Goal: Task Accomplishment & Management: Complete application form

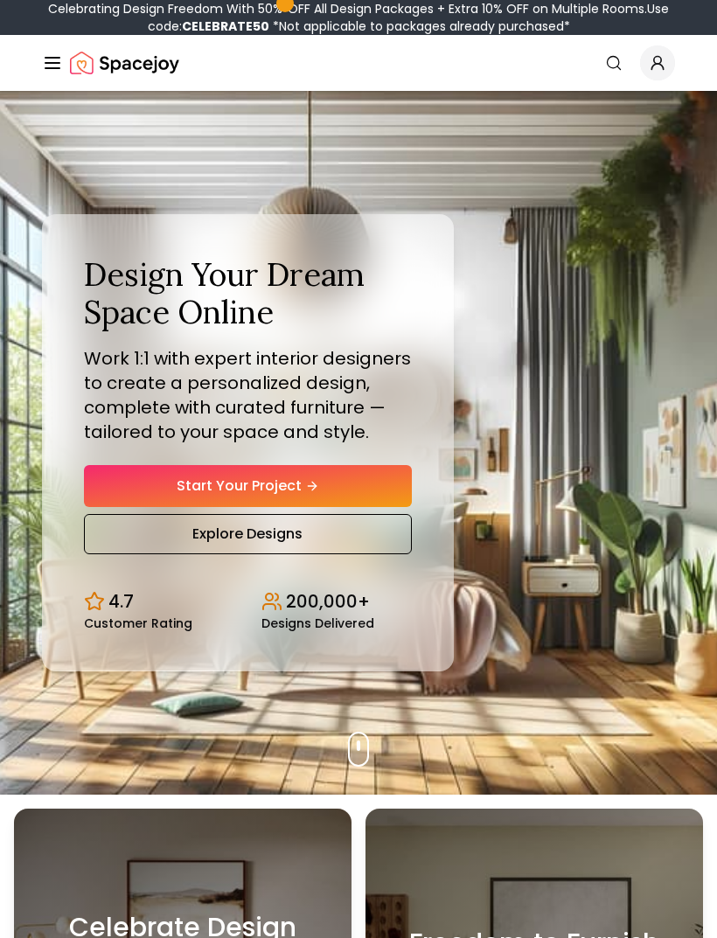
click at [144, 499] on link "Start Your Project" at bounding box center [248, 486] width 328 height 42
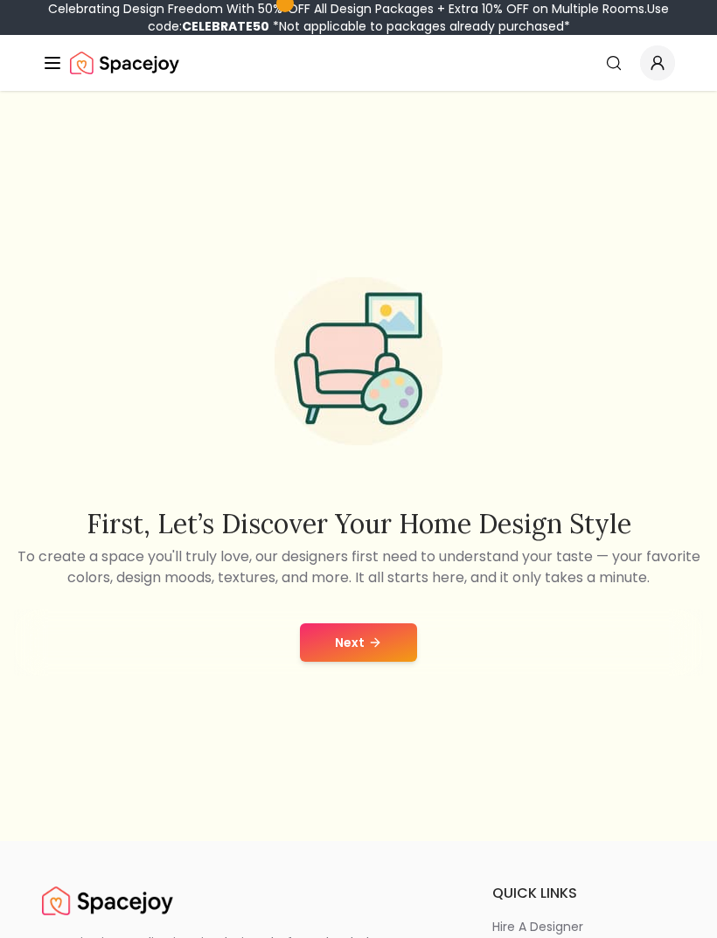
click at [347, 660] on button "Next" at bounding box center [358, 643] width 117 height 38
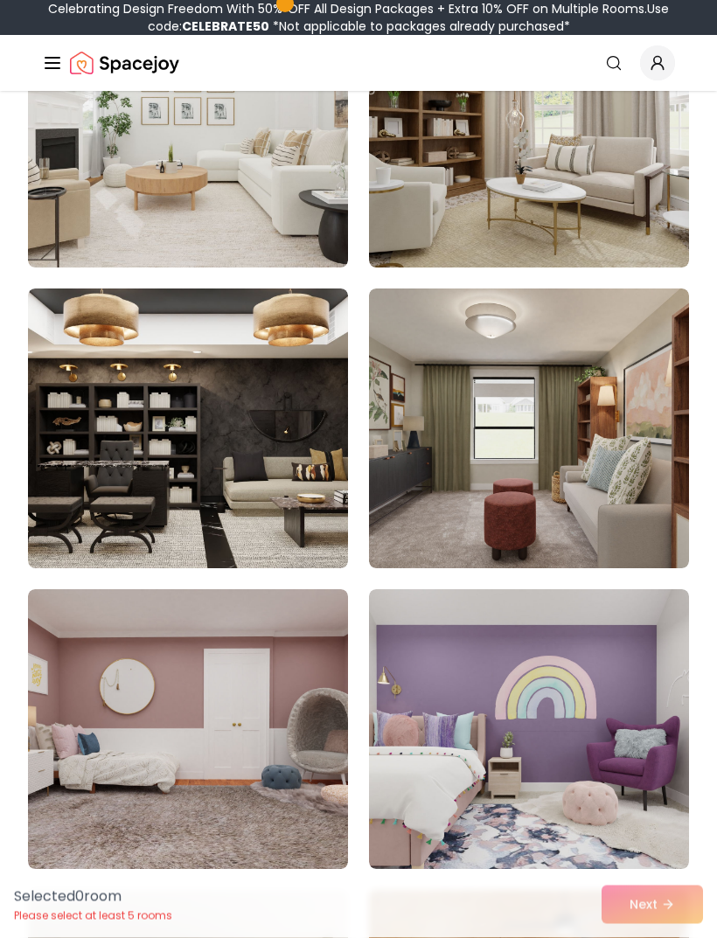
scroll to position [635, 0]
click at [84, 499] on img at bounding box center [188, 429] width 320 height 280
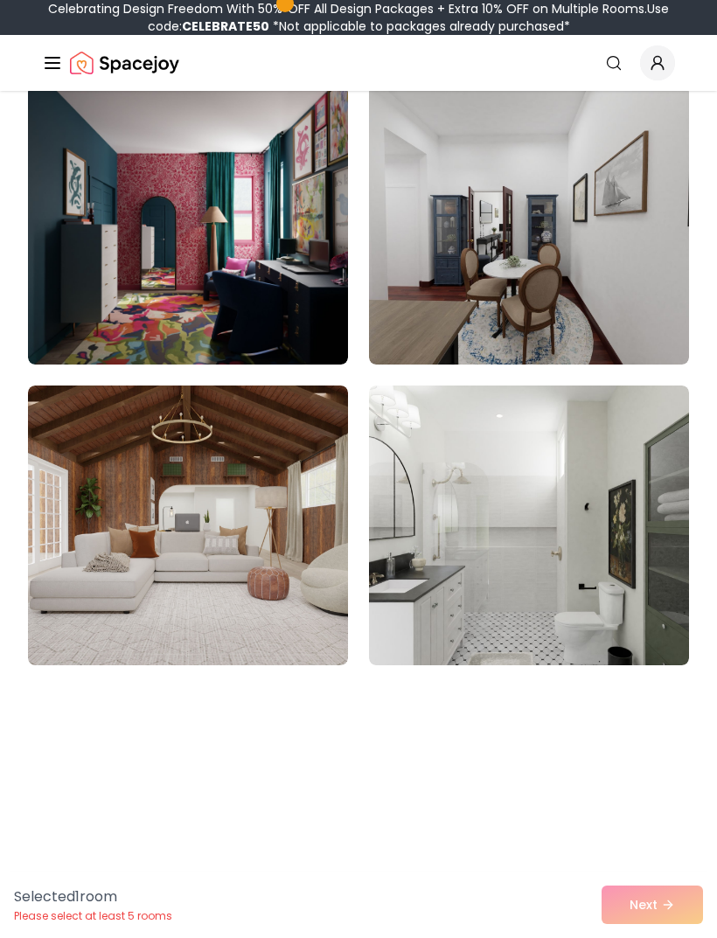
scroll to position [10195, 0]
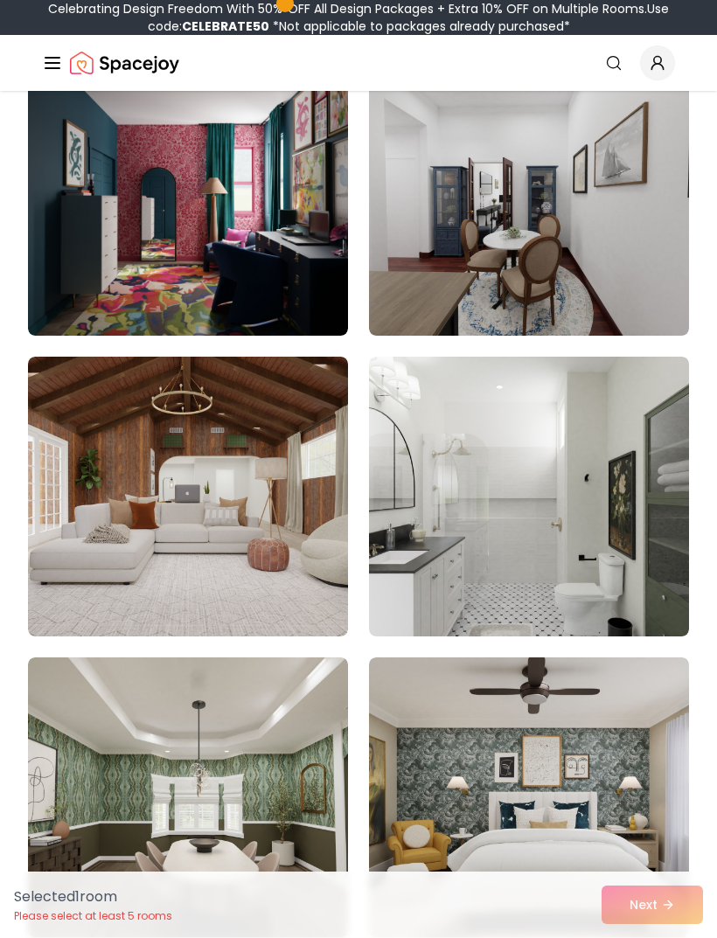
click at [79, 569] on img at bounding box center [188, 497] width 320 height 280
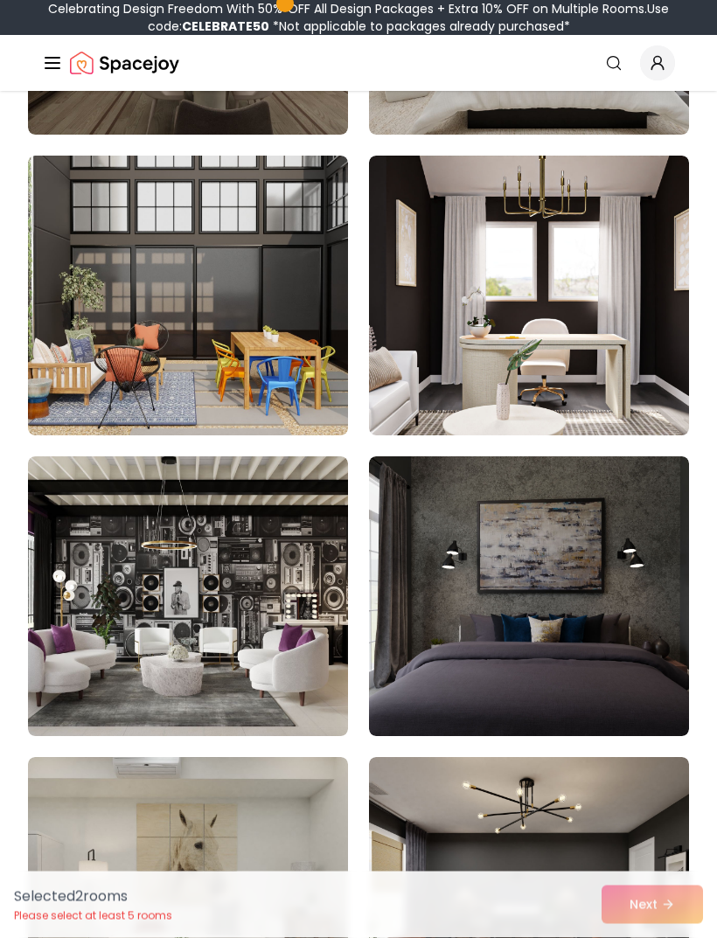
scroll to position [10998, 0]
click at [611, 357] on img at bounding box center [529, 296] width 320 height 280
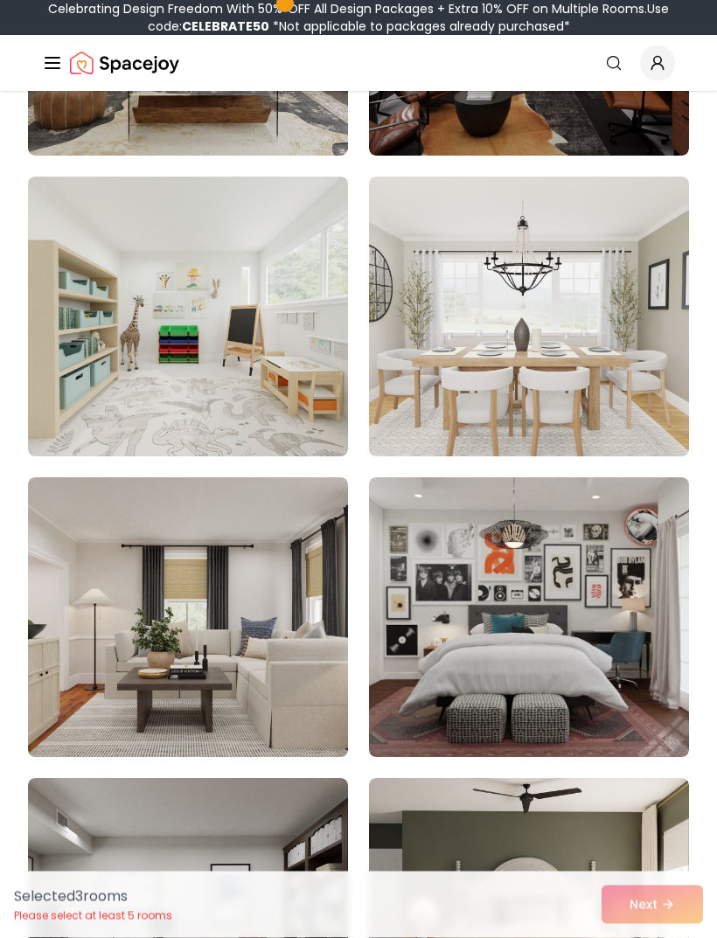
scroll to position [11879, 0]
click at [48, 436] on img at bounding box center [188, 317] width 320 height 280
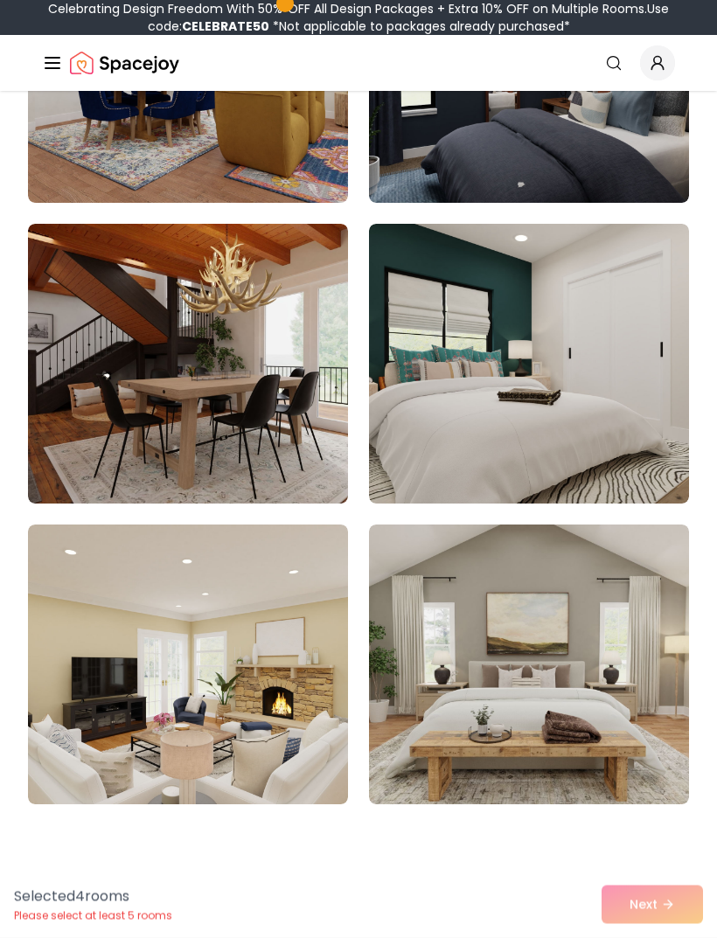
scroll to position [14540, 0]
click at [64, 446] on img at bounding box center [188, 364] width 320 height 280
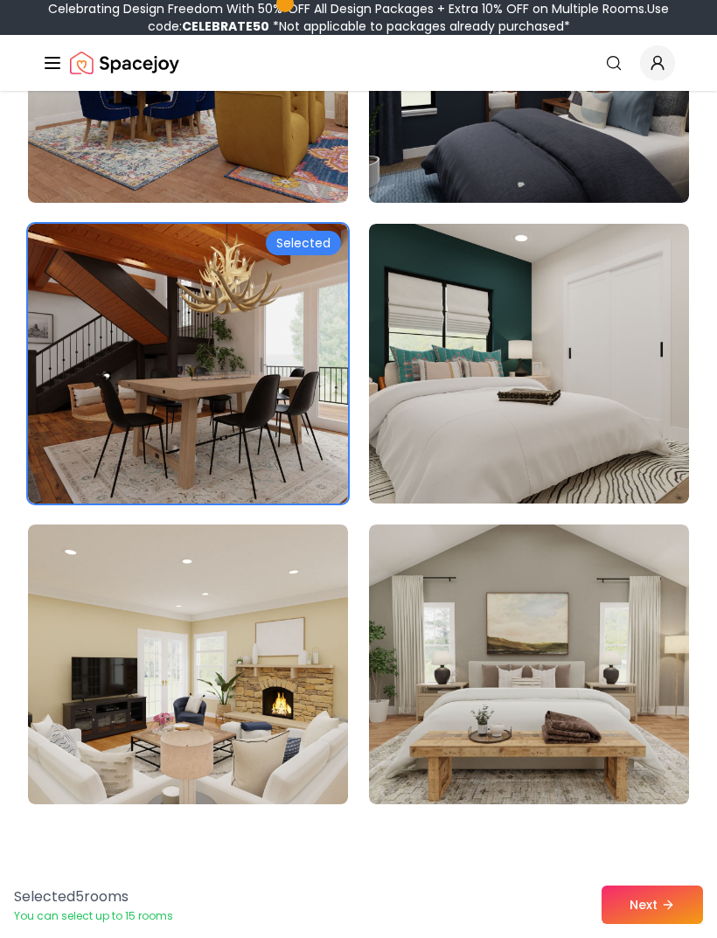
click at [670, 899] on icon at bounding box center [668, 905] width 14 height 14
